Goal: Use online tool/utility: Utilize a website feature to perform a specific function

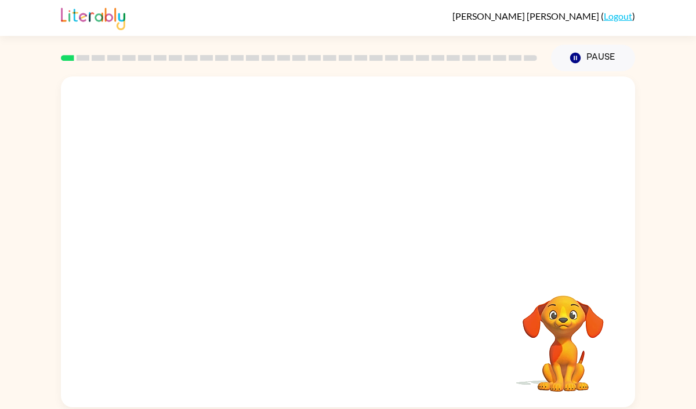
click at [315, 182] on video "Your browser must support playing .mp4 files to use Literably. Please try using…" at bounding box center [348, 174] width 574 height 195
click at [352, 256] on div at bounding box center [348, 248] width 74 height 42
click at [65, 57] on rect at bounding box center [67, 58] width 13 height 6
click at [332, 254] on button "button" at bounding box center [348, 248] width 74 height 42
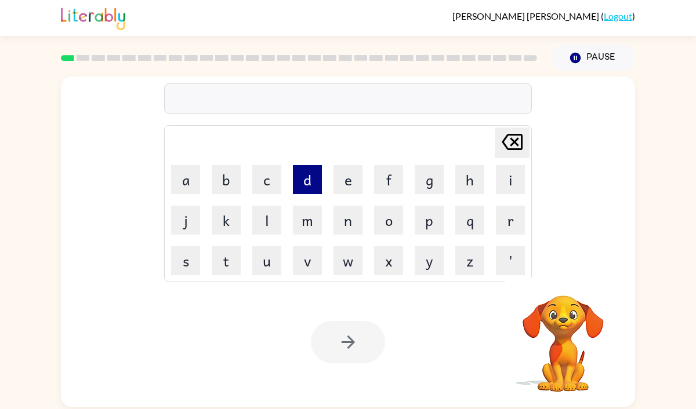
click at [308, 190] on button "d" at bounding box center [307, 179] width 29 height 29
click at [501, 145] on icon "[PERSON_NAME] last character input" at bounding box center [512, 142] width 28 height 28
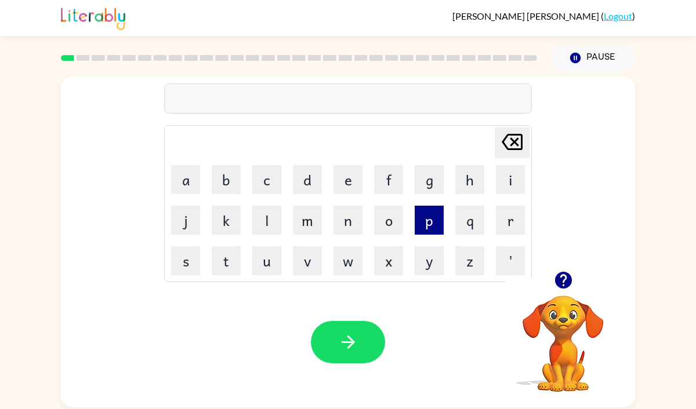
click at [431, 224] on button "p" at bounding box center [428, 220] width 29 height 29
drag, startPoint x: 502, startPoint y: 220, endPoint x: 489, endPoint y: 220, distance: 12.8
click at [501, 220] on button "r" at bounding box center [510, 220] width 29 height 29
click at [391, 220] on button "o" at bounding box center [388, 220] width 29 height 29
click at [383, 184] on button "f" at bounding box center [388, 179] width 29 height 29
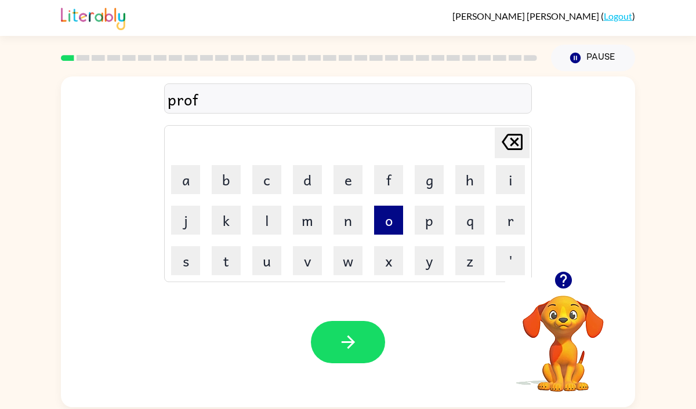
click at [385, 212] on button "o" at bounding box center [388, 220] width 29 height 29
click at [512, 227] on button "r" at bounding box center [510, 220] width 29 height 29
click at [314, 226] on button "m" at bounding box center [307, 220] width 29 height 29
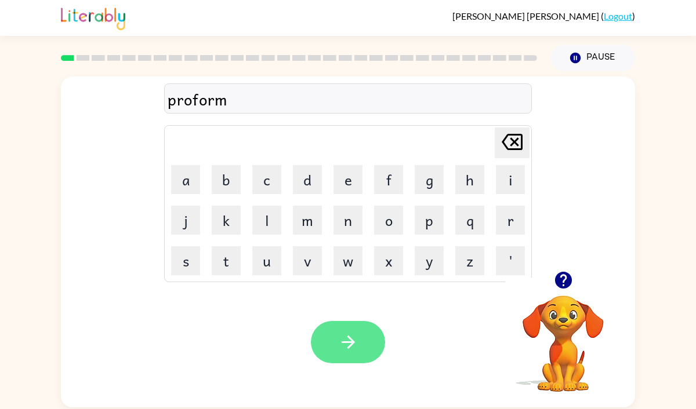
click at [348, 336] on icon "button" at bounding box center [347, 342] width 13 height 13
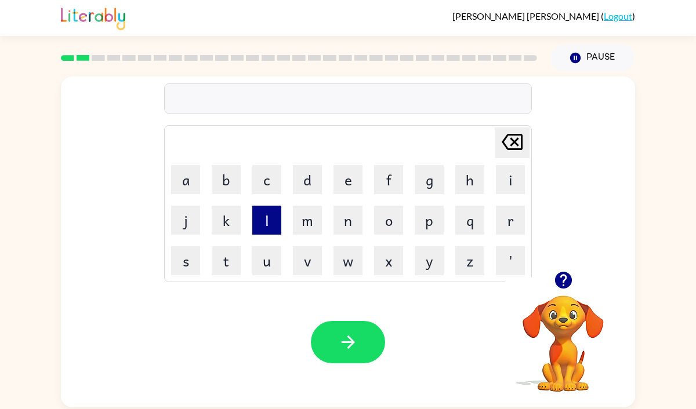
click at [261, 219] on button "l" at bounding box center [266, 220] width 29 height 29
click at [390, 222] on button "o" at bounding box center [388, 220] width 29 height 29
click at [270, 259] on button "u" at bounding box center [266, 260] width 29 height 29
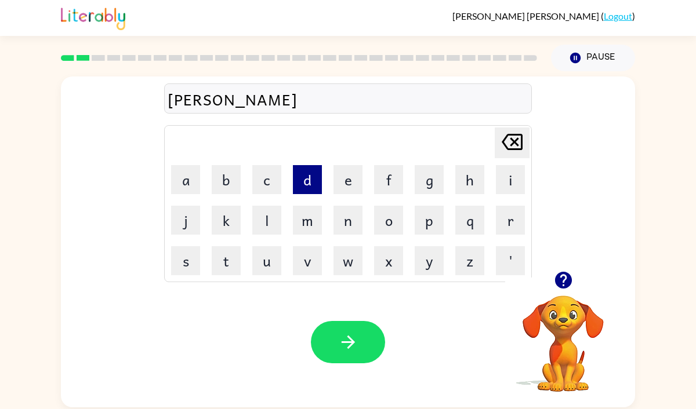
click at [310, 182] on button "d" at bounding box center [307, 179] width 29 height 29
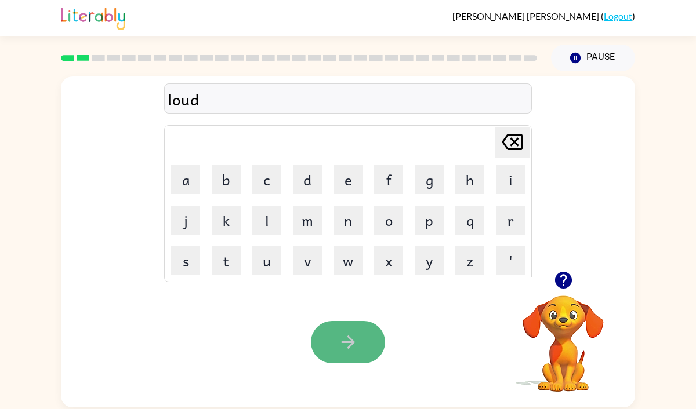
click at [363, 332] on button "button" at bounding box center [348, 342] width 74 height 42
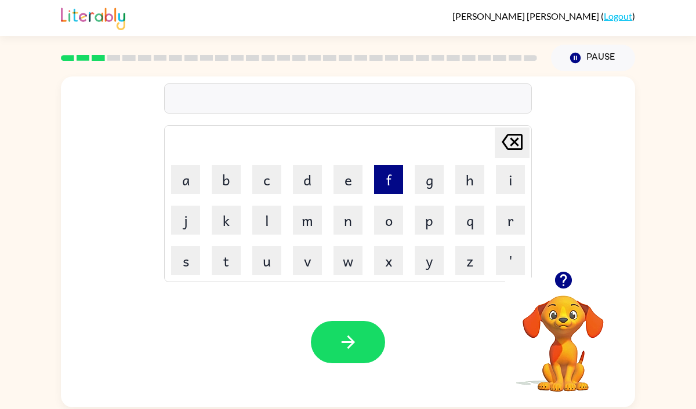
click at [379, 185] on button "f" at bounding box center [388, 179] width 29 height 29
click at [506, 182] on button "i" at bounding box center [510, 179] width 29 height 29
click at [508, 212] on button "r" at bounding box center [510, 220] width 29 height 29
click at [345, 180] on button "e" at bounding box center [347, 179] width 29 height 29
click at [424, 218] on button "p" at bounding box center [428, 220] width 29 height 29
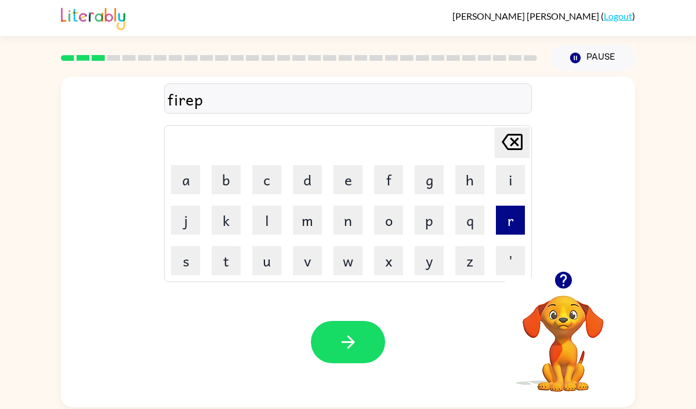
click at [516, 225] on button "r" at bounding box center [510, 220] width 29 height 29
click at [384, 231] on button "o" at bounding box center [388, 220] width 29 height 29
click at [384, 185] on button "f" at bounding box center [388, 179] width 29 height 29
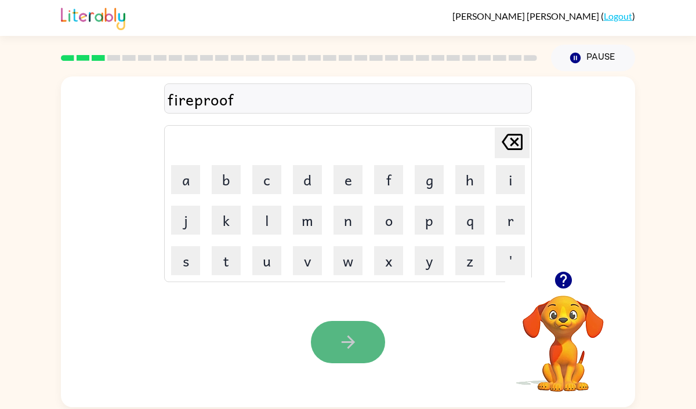
click at [351, 337] on icon "button" at bounding box center [348, 342] width 20 height 20
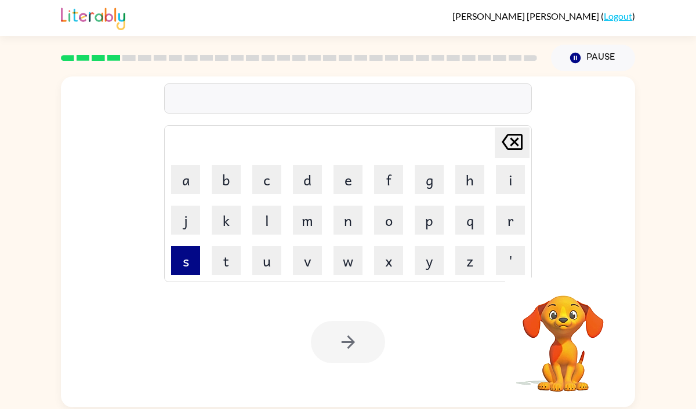
click at [183, 260] on button "s" at bounding box center [185, 260] width 29 height 29
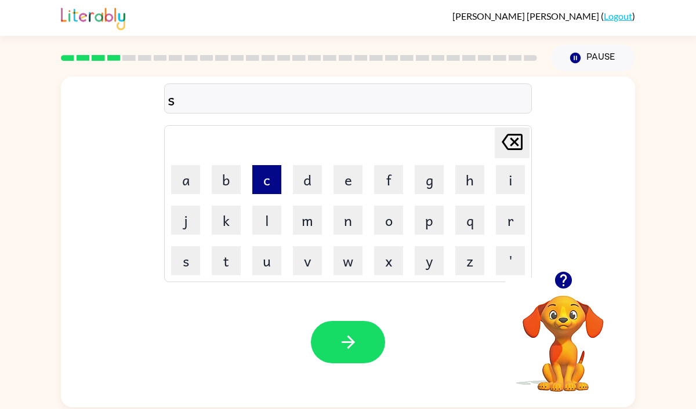
click at [272, 179] on button "c" at bounding box center [266, 179] width 29 height 29
click at [504, 216] on button "r" at bounding box center [510, 220] width 29 height 29
click at [380, 210] on button "o" at bounding box center [388, 220] width 29 height 29
click at [340, 253] on button "w" at bounding box center [347, 260] width 29 height 29
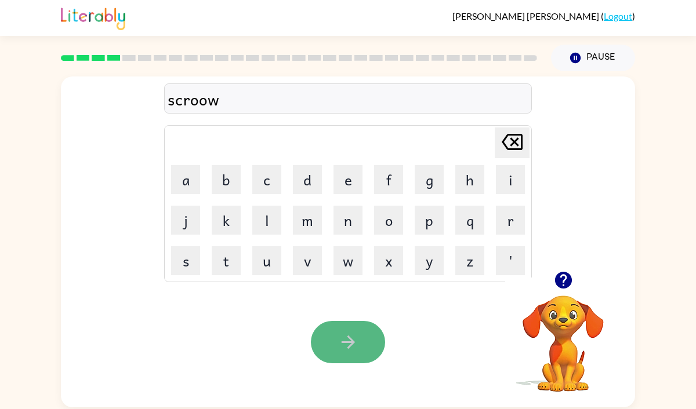
click at [351, 351] on icon "button" at bounding box center [348, 342] width 20 height 20
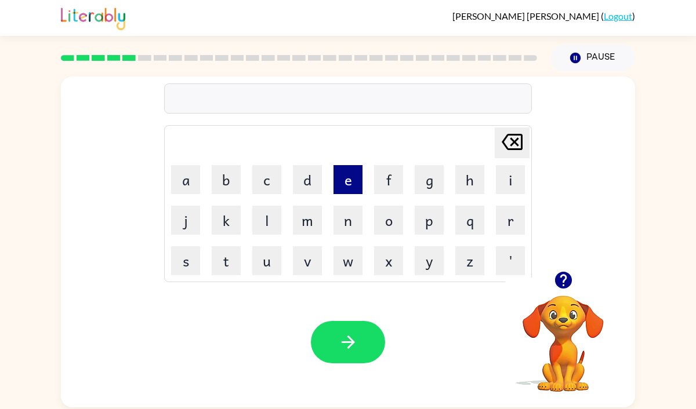
click at [341, 185] on button "e" at bounding box center [347, 179] width 29 height 29
click at [343, 223] on button "n" at bounding box center [347, 220] width 29 height 29
click at [395, 219] on button "o" at bounding box center [388, 220] width 29 height 29
click at [512, 225] on button "r" at bounding box center [510, 220] width 29 height 29
click at [308, 222] on button "m" at bounding box center [307, 220] width 29 height 29
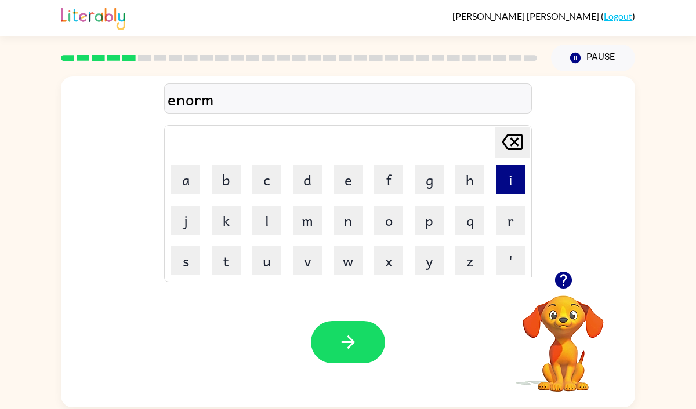
click at [514, 181] on button "i" at bounding box center [510, 179] width 29 height 29
click at [181, 265] on button "s" at bounding box center [185, 260] width 29 height 29
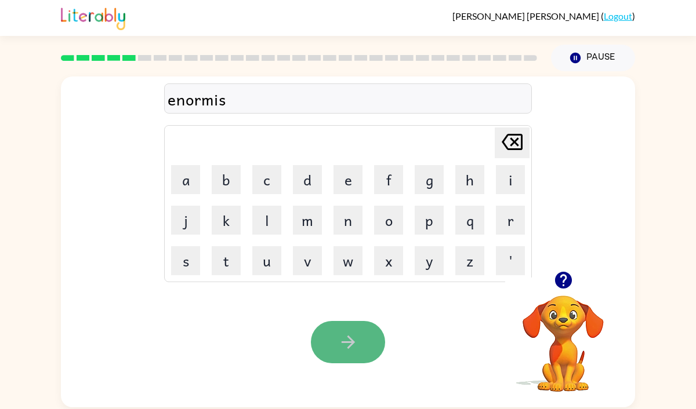
click at [348, 326] on button "button" at bounding box center [348, 342] width 74 height 42
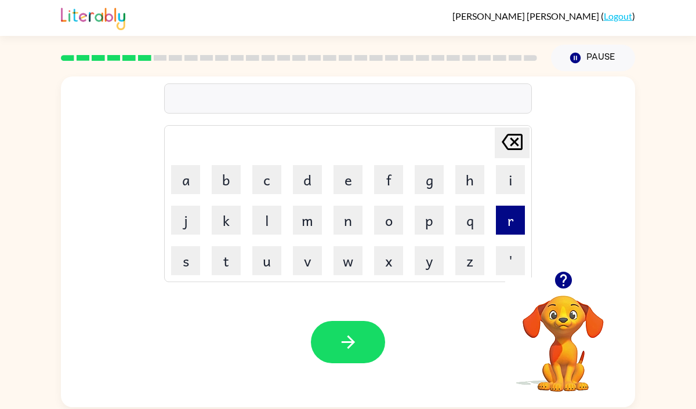
click at [515, 220] on button "r" at bounding box center [510, 220] width 29 height 29
click at [353, 185] on button "e" at bounding box center [347, 179] width 29 height 29
click at [312, 214] on button "m" at bounding box center [307, 220] width 29 height 29
click at [504, 181] on button "i" at bounding box center [510, 179] width 29 height 29
click at [350, 227] on button "n" at bounding box center [347, 220] width 29 height 29
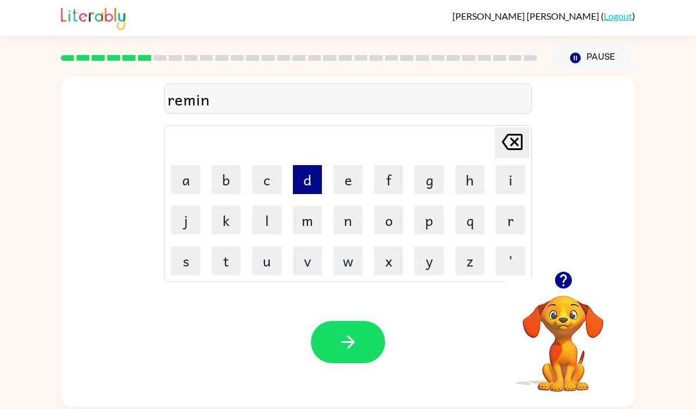
click at [312, 183] on button "d" at bounding box center [307, 179] width 29 height 29
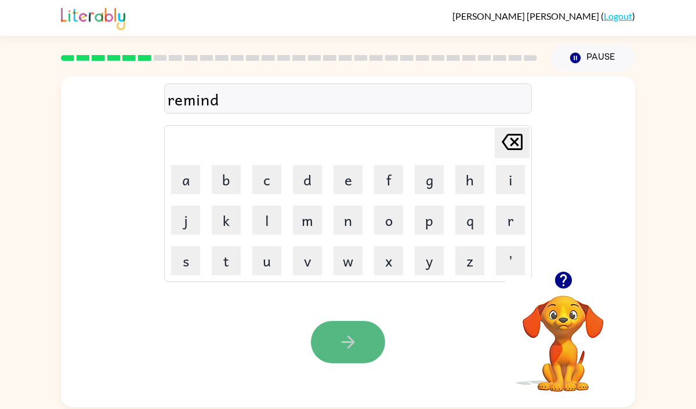
click at [345, 340] on icon "button" at bounding box center [348, 342] width 20 height 20
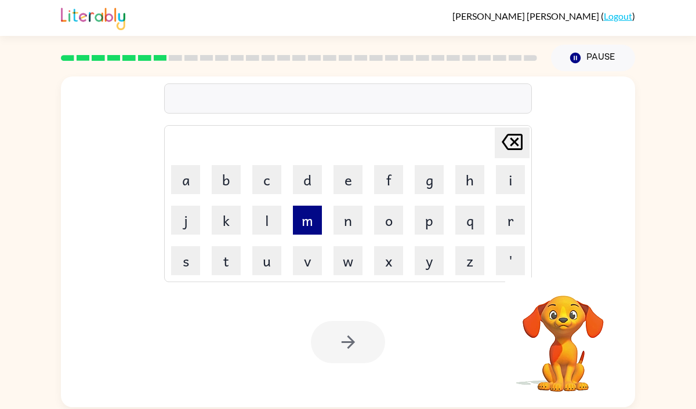
click at [309, 222] on button "m" at bounding box center [307, 220] width 29 height 29
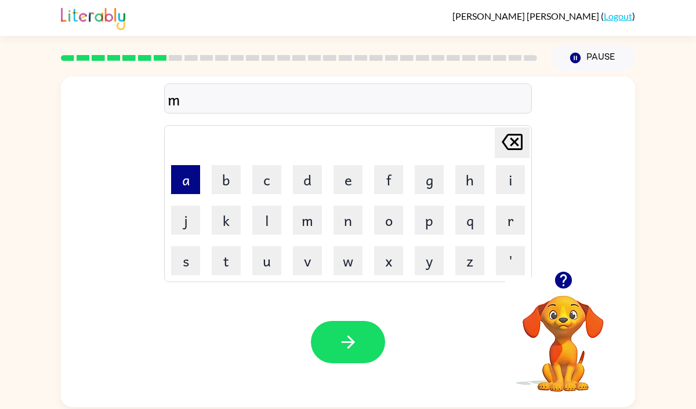
click at [185, 179] on button "a" at bounding box center [185, 179] width 29 height 29
click at [422, 223] on button "p" at bounding box center [428, 220] width 29 height 29
click at [264, 215] on button "l" at bounding box center [266, 220] width 29 height 29
click at [352, 187] on button "e" at bounding box center [347, 179] width 29 height 29
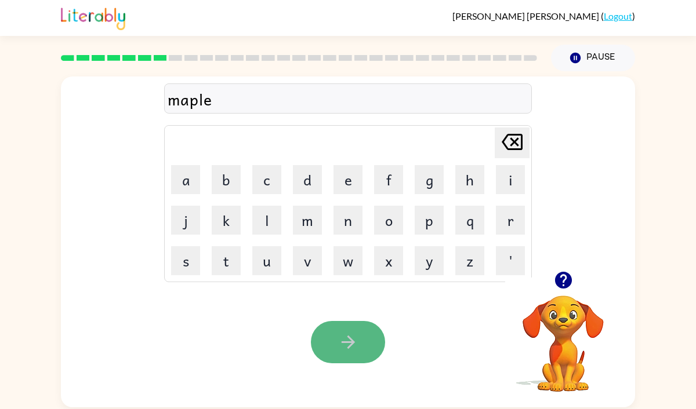
click at [352, 345] on icon "button" at bounding box center [348, 342] width 20 height 20
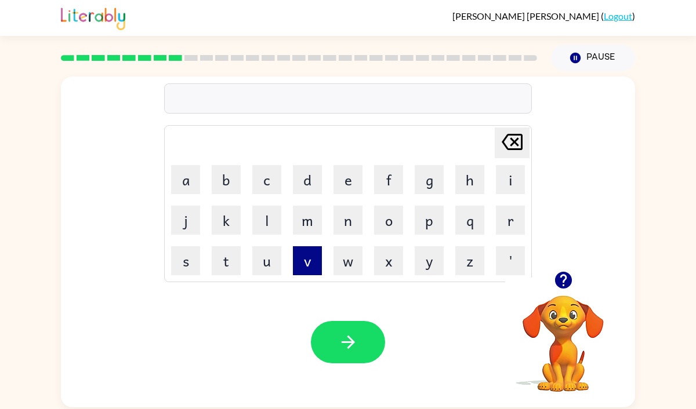
click at [298, 260] on button "v" at bounding box center [307, 260] width 29 height 29
click at [504, 187] on button "i" at bounding box center [510, 179] width 29 height 29
click at [185, 265] on button "s" at bounding box center [185, 260] width 29 height 29
click at [187, 178] on button "a" at bounding box center [185, 179] width 29 height 29
click at [231, 184] on button "b" at bounding box center [226, 179] width 29 height 29
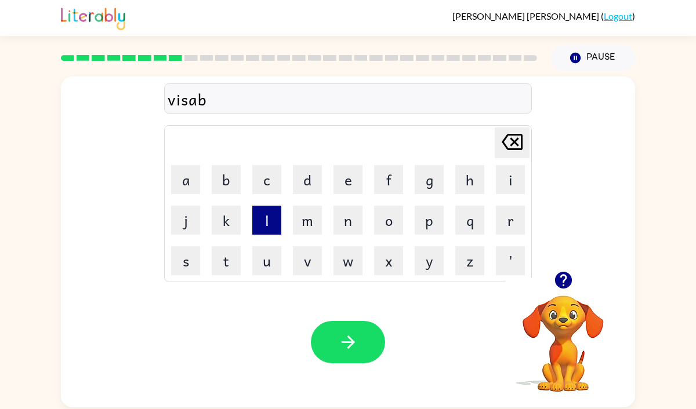
click at [263, 220] on button "l" at bounding box center [266, 220] width 29 height 29
click at [345, 180] on button "e" at bounding box center [347, 179] width 29 height 29
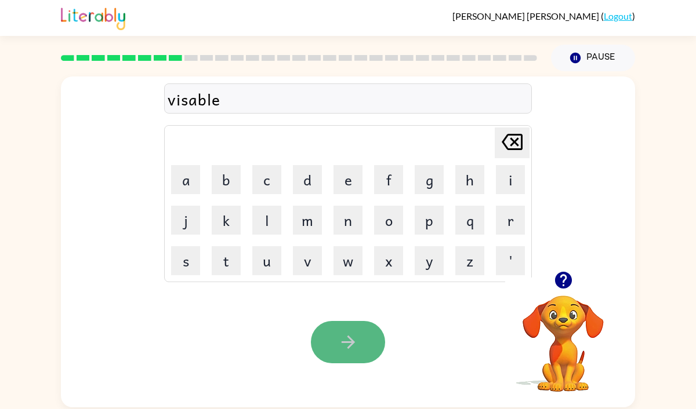
click at [351, 350] on icon "button" at bounding box center [348, 342] width 20 height 20
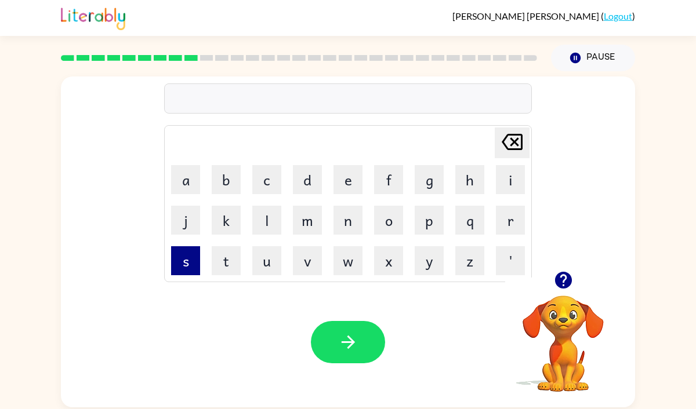
click at [181, 263] on button "s" at bounding box center [185, 260] width 29 height 29
click at [221, 267] on button "t" at bounding box center [226, 260] width 29 height 29
click at [191, 183] on button "a" at bounding box center [185, 179] width 29 height 29
click at [230, 185] on button "b" at bounding box center [226, 179] width 29 height 29
click at [266, 220] on button "l" at bounding box center [266, 220] width 29 height 29
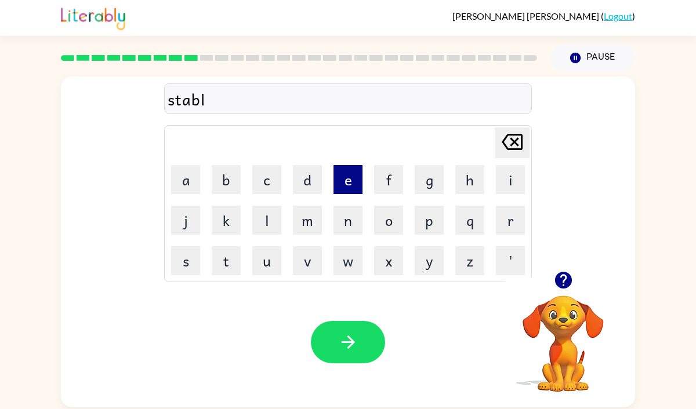
click at [345, 185] on button "e" at bounding box center [347, 179] width 29 height 29
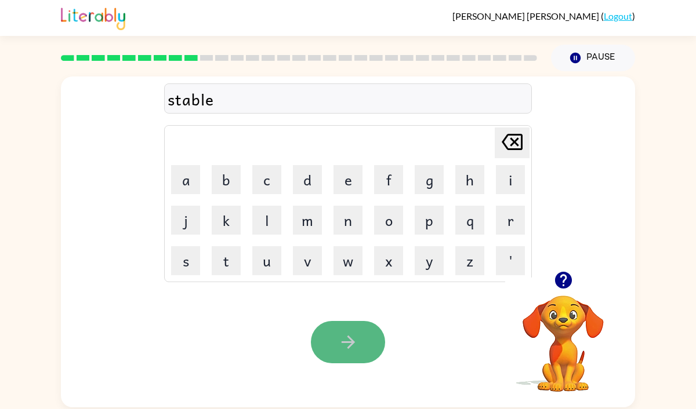
click at [338, 341] on icon "button" at bounding box center [348, 342] width 20 height 20
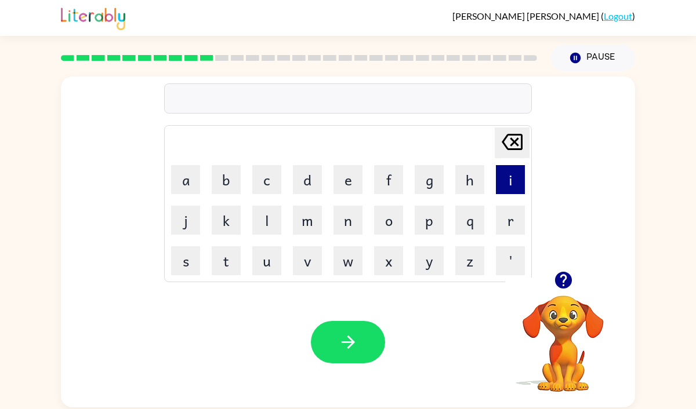
click at [516, 180] on button "i" at bounding box center [510, 179] width 29 height 29
click at [349, 216] on button "n" at bounding box center [347, 220] width 29 height 29
click at [184, 254] on button "s" at bounding box center [185, 260] width 29 height 29
click at [347, 186] on button "e" at bounding box center [347, 179] width 29 height 29
click at [507, 228] on button "r" at bounding box center [510, 220] width 29 height 29
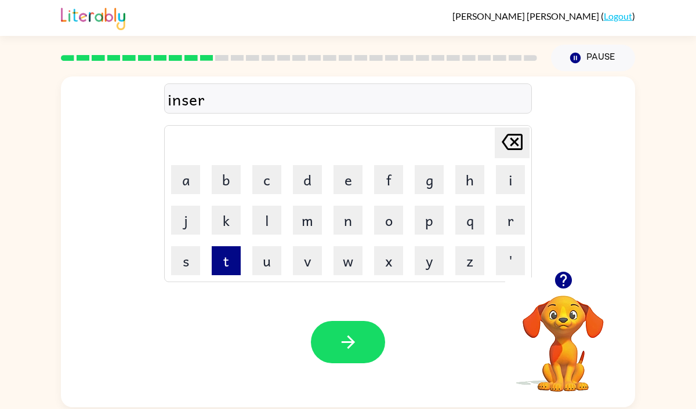
click at [228, 257] on button "t" at bounding box center [226, 260] width 29 height 29
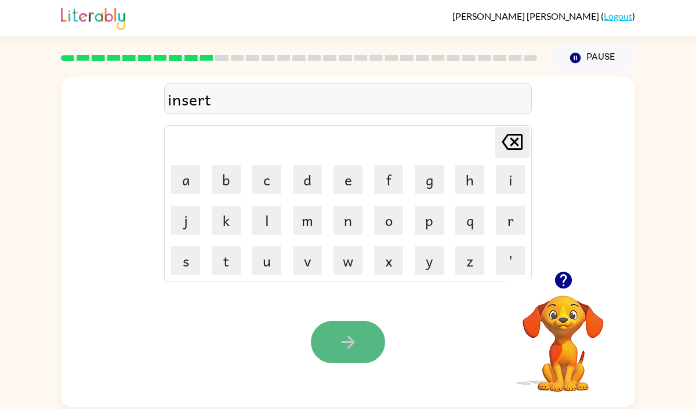
click at [353, 351] on icon "button" at bounding box center [348, 342] width 20 height 20
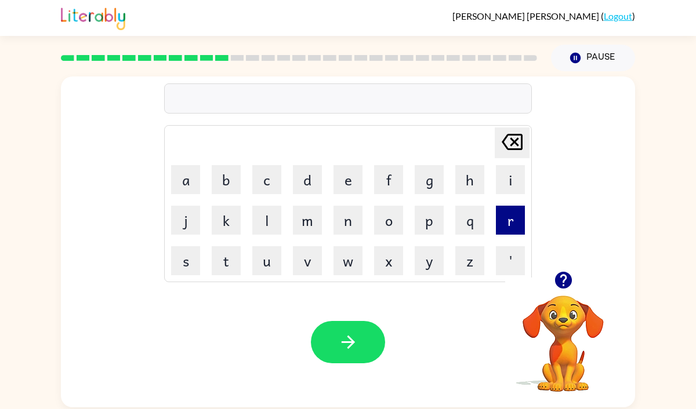
click at [509, 216] on button "r" at bounding box center [510, 220] width 29 height 29
click at [382, 229] on button "o" at bounding box center [388, 220] width 29 height 29
click at [305, 188] on button "d" at bounding box center [307, 179] width 29 height 29
click at [500, 145] on icon "[PERSON_NAME] last character input" at bounding box center [512, 142] width 28 height 28
click at [226, 184] on button "b" at bounding box center [226, 179] width 29 height 29
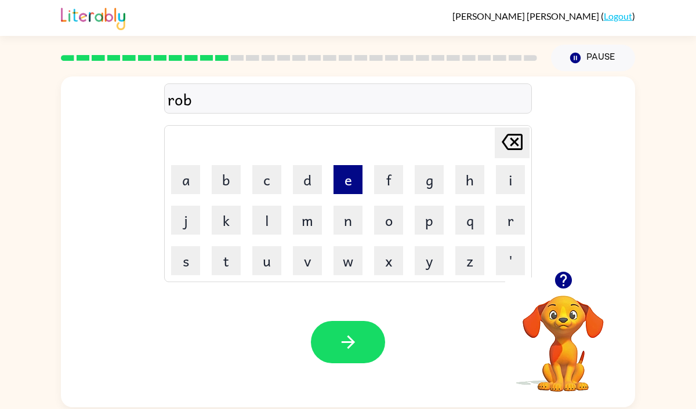
click at [343, 184] on button "e" at bounding box center [347, 179] width 29 height 29
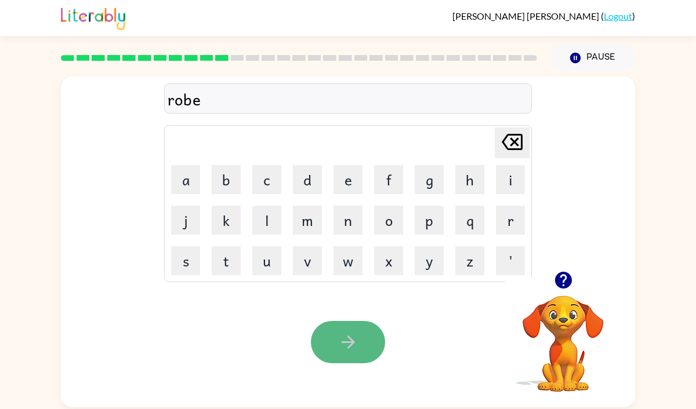
click at [342, 350] on icon "button" at bounding box center [348, 342] width 20 height 20
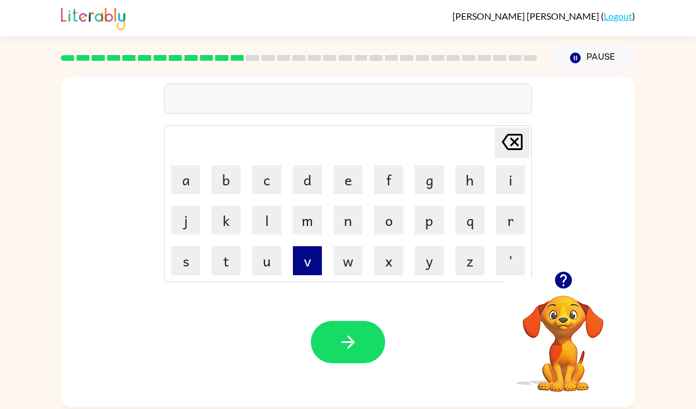
click at [305, 257] on button "v" at bounding box center [307, 260] width 29 height 29
click at [385, 212] on button "o" at bounding box center [388, 220] width 29 height 29
click at [261, 224] on button "l" at bounding box center [266, 220] width 29 height 29
click at [270, 259] on button "u" at bounding box center [266, 260] width 29 height 29
click at [305, 219] on button "m" at bounding box center [307, 220] width 29 height 29
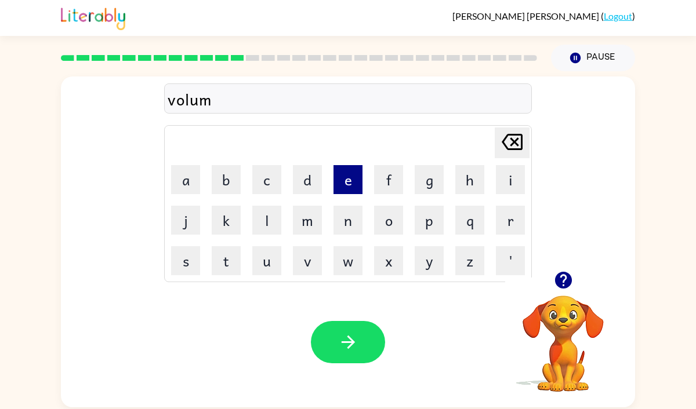
click at [352, 181] on button "e" at bounding box center [347, 179] width 29 height 29
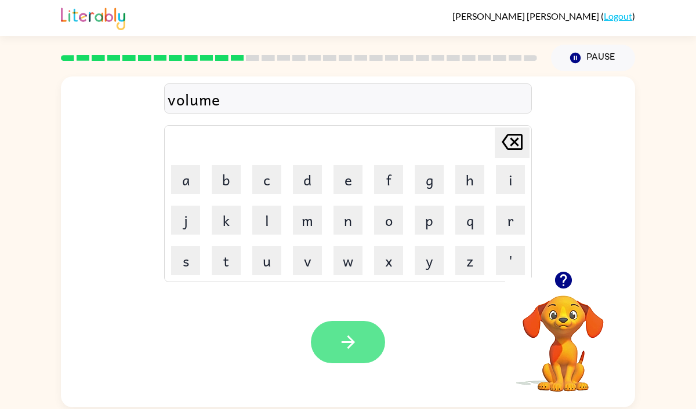
click at [334, 343] on button "button" at bounding box center [348, 342] width 74 height 42
click at [352, 338] on icon "button" at bounding box center [348, 342] width 20 height 20
click at [333, 343] on button "button" at bounding box center [348, 342] width 74 height 42
click at [350, 335] on icon "button" at bounding box center [348, 342] width 20 height 20
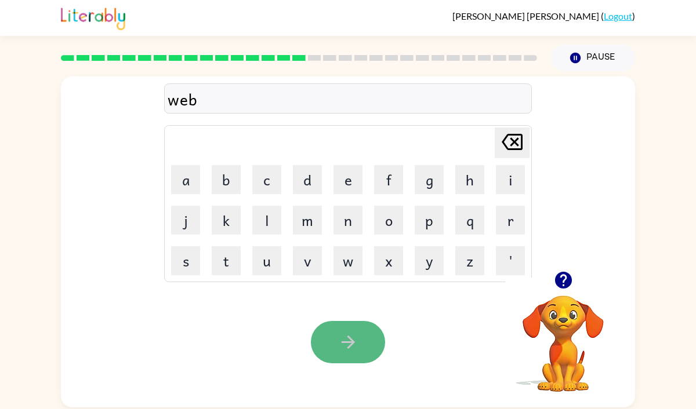
click at [341, 336] on icon "button" at bounding box center [348, 342] width 20 height 20
click at [335, 331] on button "button" at bounding box center [348, 342] width 74 height 42
click at [347, 350] on icon "button" at bounding box center [348, 342] width 20 height 20
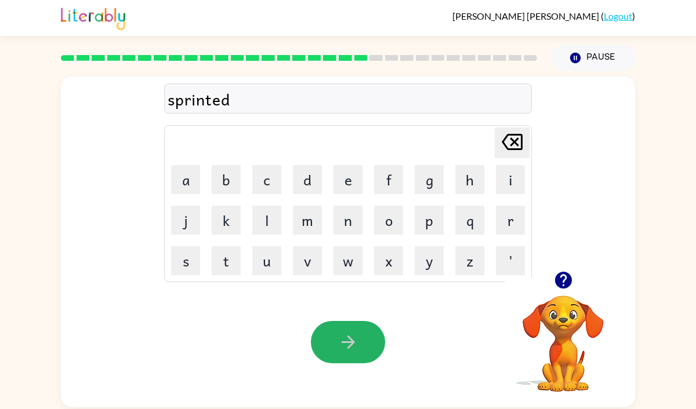
click at [347, 350] on icon "button" at bounding box center [348, 342] width 20 height 20
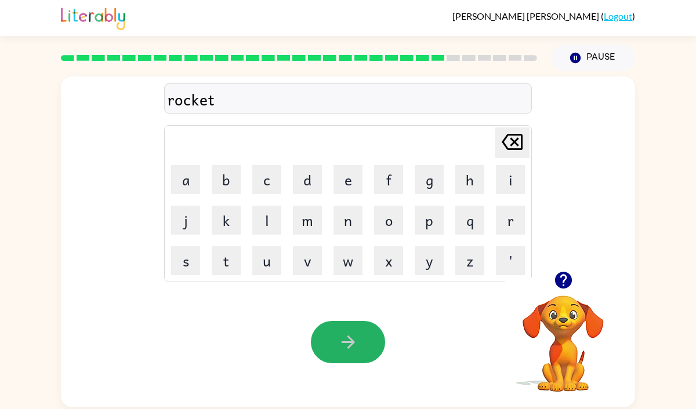
click at [347, 350] on icon "button" at bounding box center [348, 342] width 20 height 20
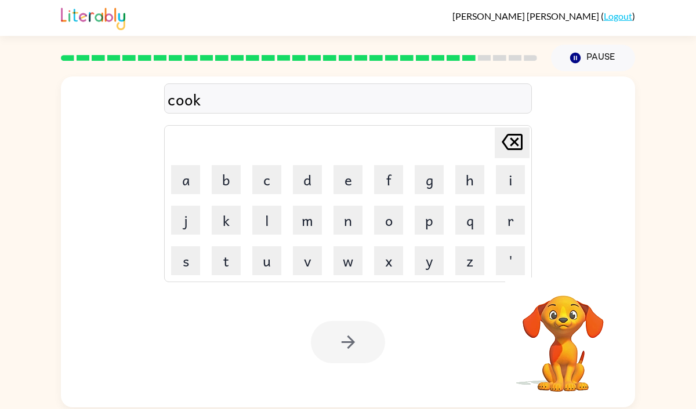
click at [347, 350] on div at bounding box center [348, 342] width 74 height 42
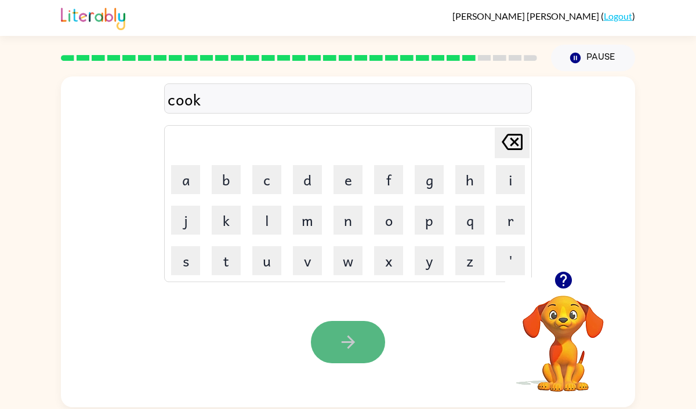
click at [347, 349] on icon "button" at bounding box center [348, 342] width 20 height 20
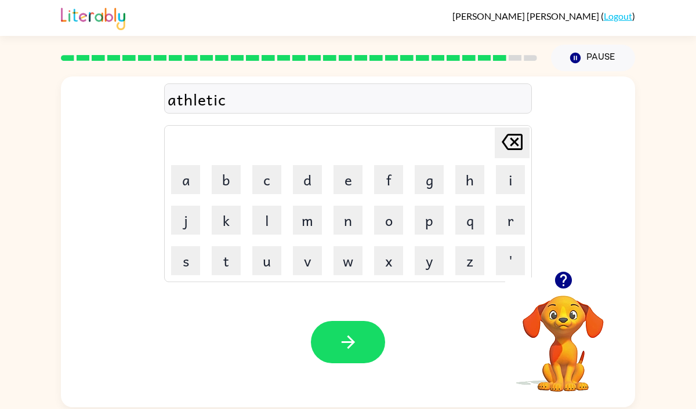
click at [347, 349] on icon "button" at bounding box center [348, 342] width 20 height 20
